Goal: Task Accomplishment & Management: Use online tool/utility

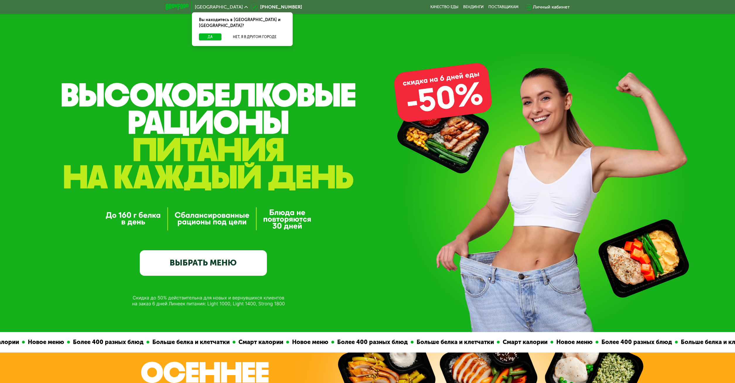
click at [204, 8] on span "[GEOGRAPHIC_DATA]" at bounding box center [219, 7] width 48 height 5
click at [236, 26] on div "Вы находитесь в [GEOGRAPHIC_DATA] и [GEOGRAPHIC_DATA]?" at bounding box center [242, 22] width 101 height 21
click at [238, 33] on button "Нет, я в другом городе" at bounding box center [255, 36] width 62 height 7
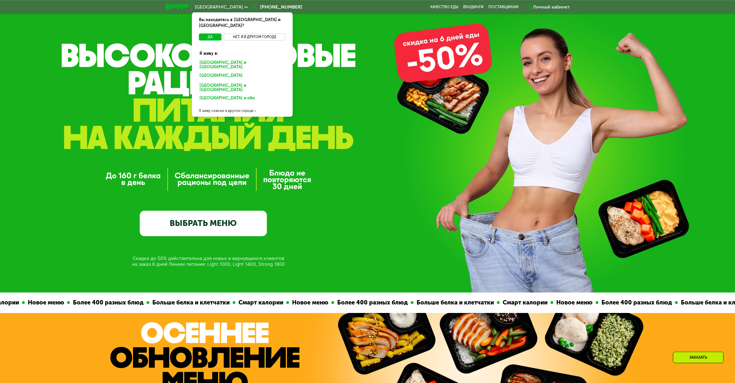
scroll to position [56, 0]
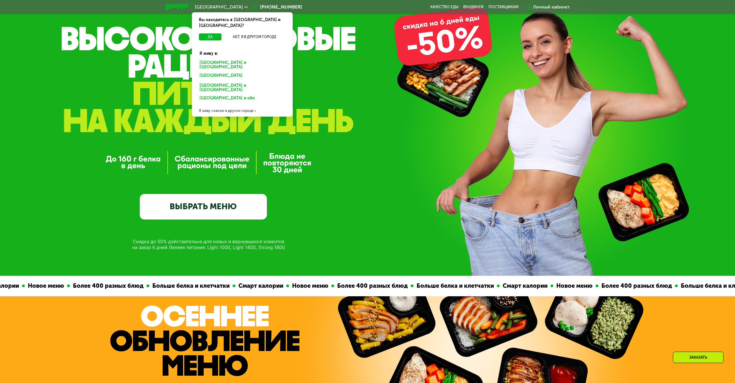
click at [242, 105] on div "Я живу совсем в другом городе" at bounding box center [242, 111] width 101 height 12
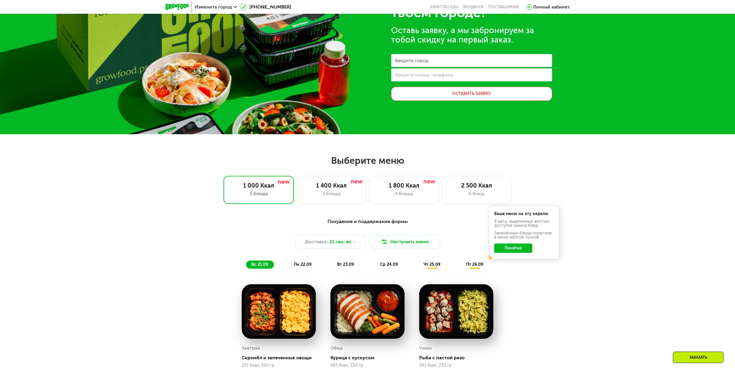
scroll to position [233, 0]
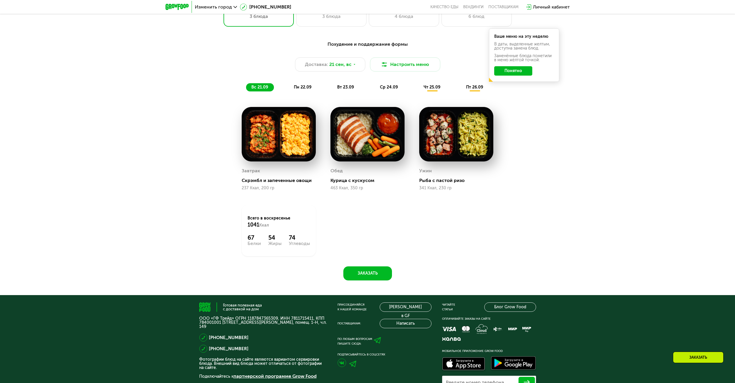
click at [219, 7] on span "Изменить город" at bounding box center [213, 7] width 37 height 5
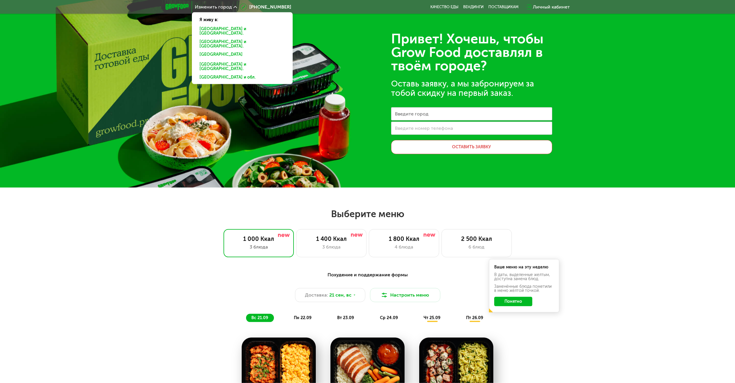
scroll to position [0, 0]
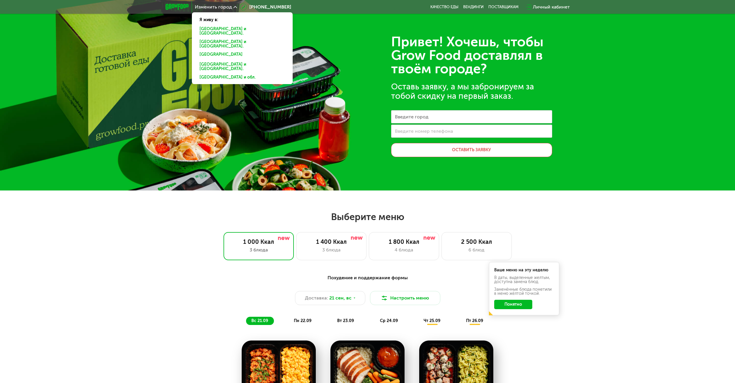
click at [216, 8] on span "Изменить город" at bounding box center [213, 7] width 37 height 5
click at [220, 6] on span "Изменить город" at bounding box center [213, 7] width 37 height 5
click at [174, 50] on div "Привет! Хочешь, чтобы Grow Food доставлял в твоём городе? Оставь заявку, а мы з…" at bounding box center [367, 95] width 735 height 190
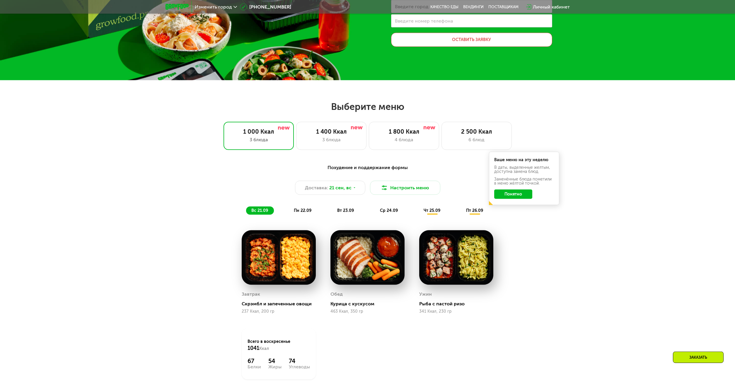
scroll to position [112, 0]
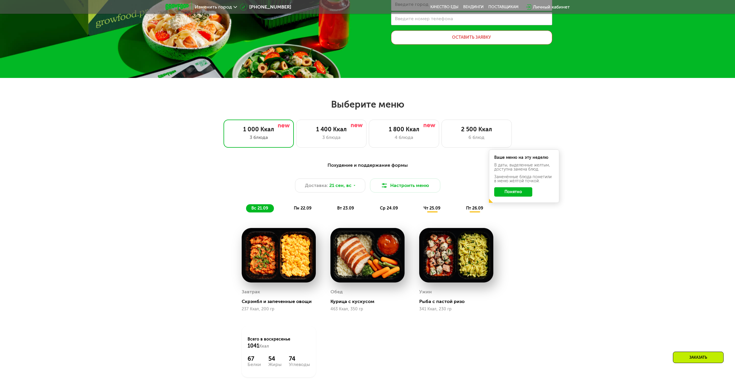
click at [294, 211] on div "пн 22.09" at bounding box center [303, 208] width 29 height 8
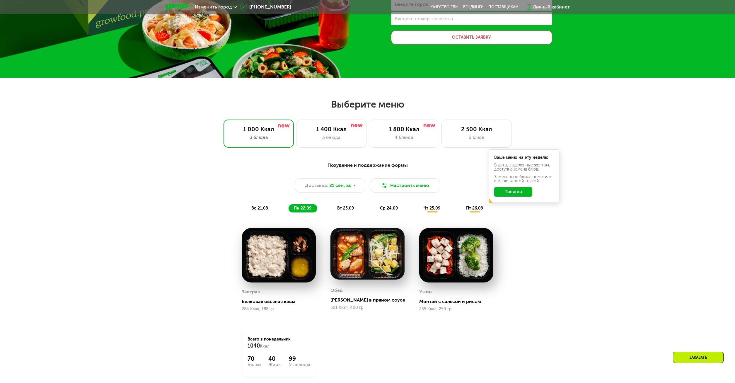
click at [342, 207] on span "вт 23.09" at bounding box center [345, 208] width 17 height 5
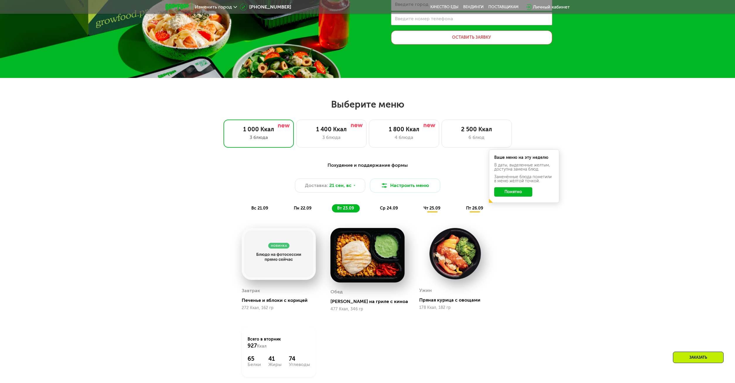
click at [382, 209] on span "ср 24.09" at bounding box center [389, 208] width 18 height 5
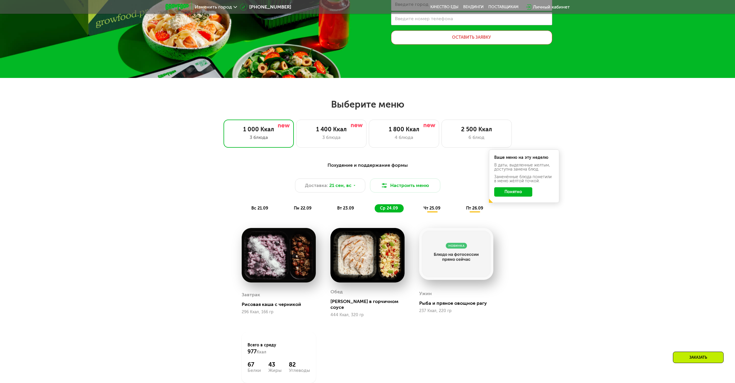
click at [466, 212] on div "пт 26.09" at bounding box center [475, 208] width 28 height 8
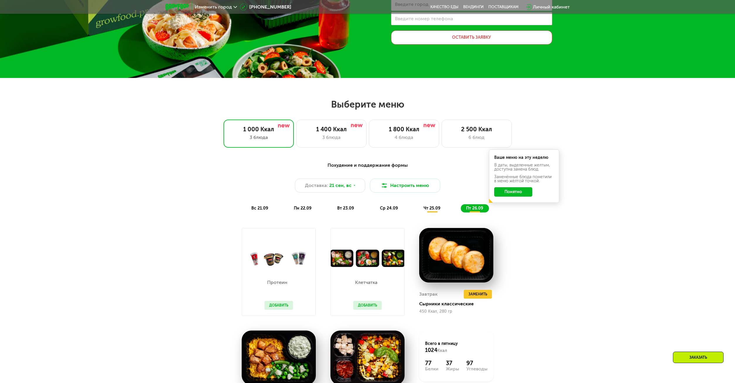
scroll to position [225, 0]
